Goal: Transaction & Acquisition: Download file/media

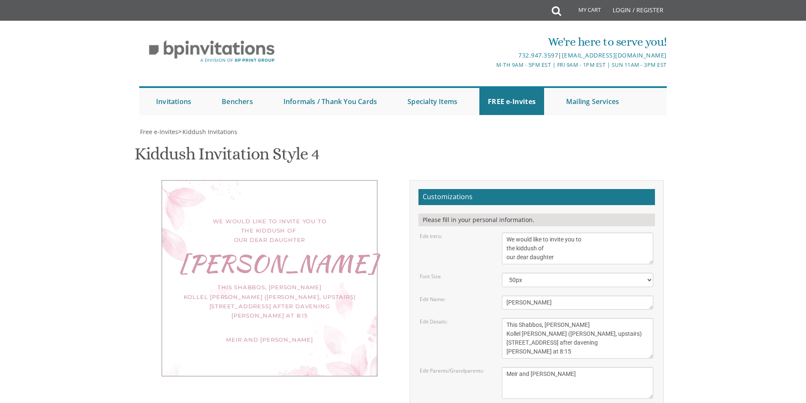
click at [597, 318] on textarea "This Shabbos, Parshas Vayigash at our home [STREET_ADDRESS][US_STATE]" at bounding box center [577, 338] width 151 height 41
click at [579, 318] on textarea "This Shabbos, Parshas Vayigash at our home [STREET_ADDRESS][US_STATE]" at bounding box center [577, 338] width 151 height 41
click at [467, 367] on div "Edit Parents/Grandparents: [PERSON_NAME] and [PERSON_NAME] [PERSON_NAME] and [P…" at bounding box center [536, 383] width 246 height 32
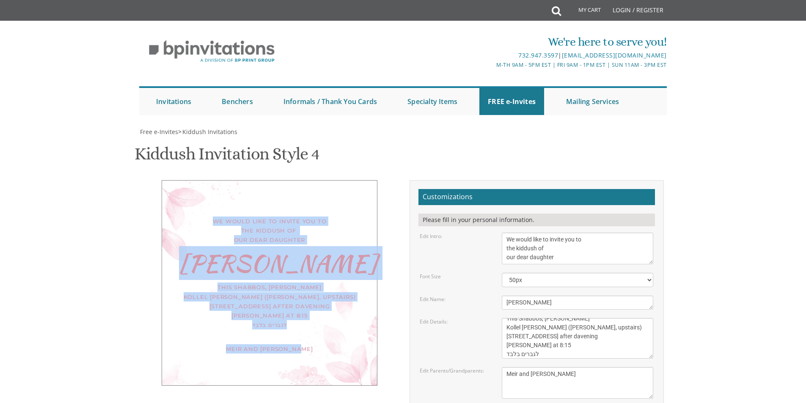
drag, startPoint x: 214, startPoint y: 136, endPoint x: 315, endPoint y: 267, distance: 164.7
click at [315, 267] on div "We would like to invite you to the kiddush of our dear daughter [PERSON_NAME] T…" at bounding box center [270, 283] width 216 height 206
click at [315, 344] on div "Meir and [PERSON_NAME]" at bounding box center [269, 348] width 181 height 9
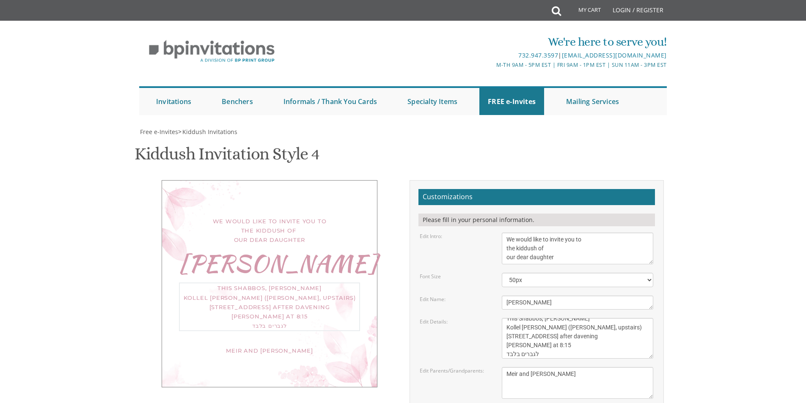
click at [553, 318] on textarea "This Shabbos, Parshas Vayigash at our home [STREET_ADDRESS][US_STATE]" at bounding box center [577, 338] width 151 height 41
click at [449, 318] on div "Edit Details: This Shabbos, [GEOGRAPHIC_DATA] at our home [STREET_ADDRESS][US_S…" at bounding box center [536, 338] width 246 height 41
type textarea "This Shabbos, [PERSON_NAME] Kollel [PERSON_NAME] ([PERSON_NAME], upstairs) [STR…"
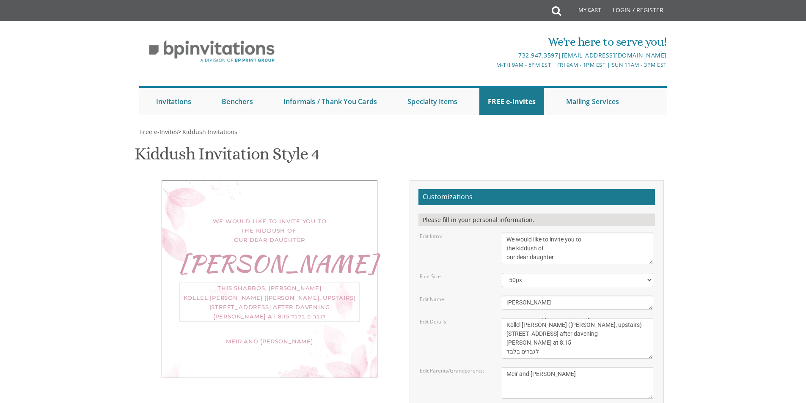
click at [430, 318] on div "Edit Details: This Shabbos, [GEOGRAPHIC_DATA] at our home [STREET_ADDRESS][US_S…" at bounding box center [536, 338] width 246 height 41
drag, startPoint x: 299, startPoint y: 242, endPoint x: 236, endPoint y: 230, distance: 64.0
click at [236, 282] on div "This Shabbos, [PERSON_NAME] Kollel [PERSON_NAME] ([PERSON_NAME], upstairs) [STR…" at bounding box center [269, 305] width 181 height 47
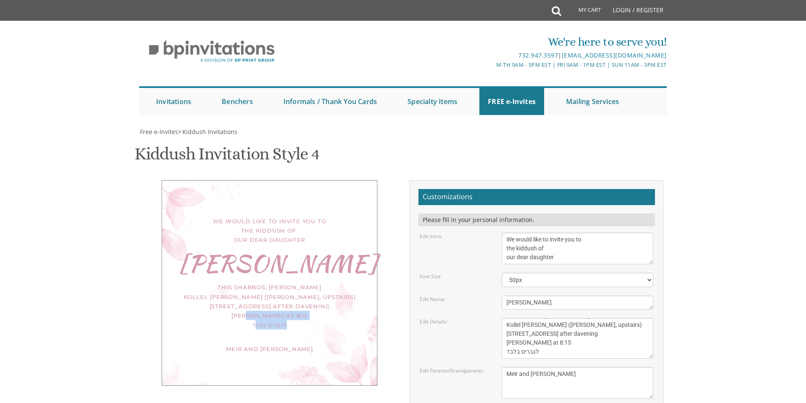
click at [298, 282] on div "This Shabbos, [PERSON_NAME] Kollel [PERSON_NAME] ([PERSON_NAME], upstairs) [STR…" at bounding box center [269, 305] width 181 height 47
drag, startPoint x: 289, startPoint y: 244, endPoint x: 318, endPoint y: 255, distance: 31.2
click at [312, 247] on div "We would like to invite you to the kiddush of our dear daughter [PERSON_NAME] T…" at bounding box center [270, 283] width 216 height 206
click at [309, 269] on div "We would like to invite you to the kiddush of our dear daughter [PERSON_NAME] T…" at bounding box center [270, 283] width 216 height 206
drag, startPoint x: 307, startPoint y: 267, endPoint x: 326, endPoint y: 247, distance: 27.8
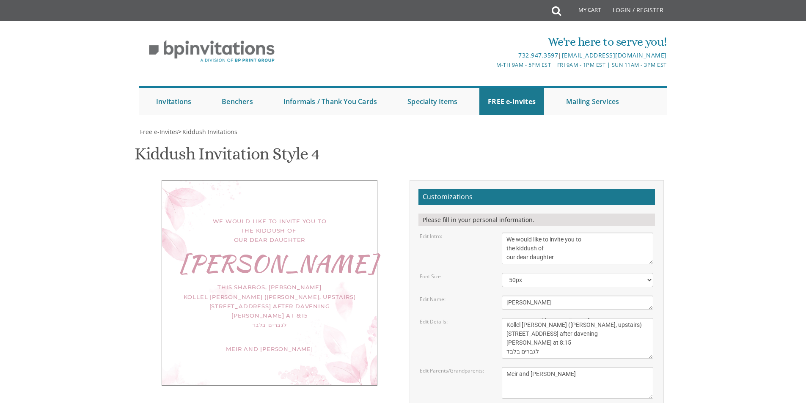
click at [326, 247] on div "We would like to invite you to the kiddush of our dear daughter [PERSON_NAME] T…" at bounding box center [270, 283] width 216 height 206
click at [326, 248] on div "We would like to invite you to the kiddush of our dear daughter [PERSON_NAME] T…" at bounding box center [270, 283] width 216 height 206
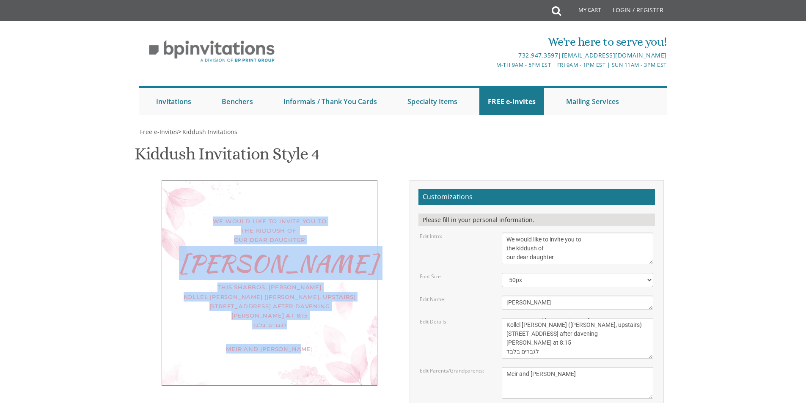
drag, startPoint x: 306, startPoint y: 265, endPoint x: 222, endPoint y: 140, distance: 149.7
click at [214, 180] on div "We would like to invite you to the kiddush of our dear daughter [PERSON_NAME] T…" at bounding box center [270, 283] width 216 height 206
